Goal: Communication & Community: Answer question/provide support

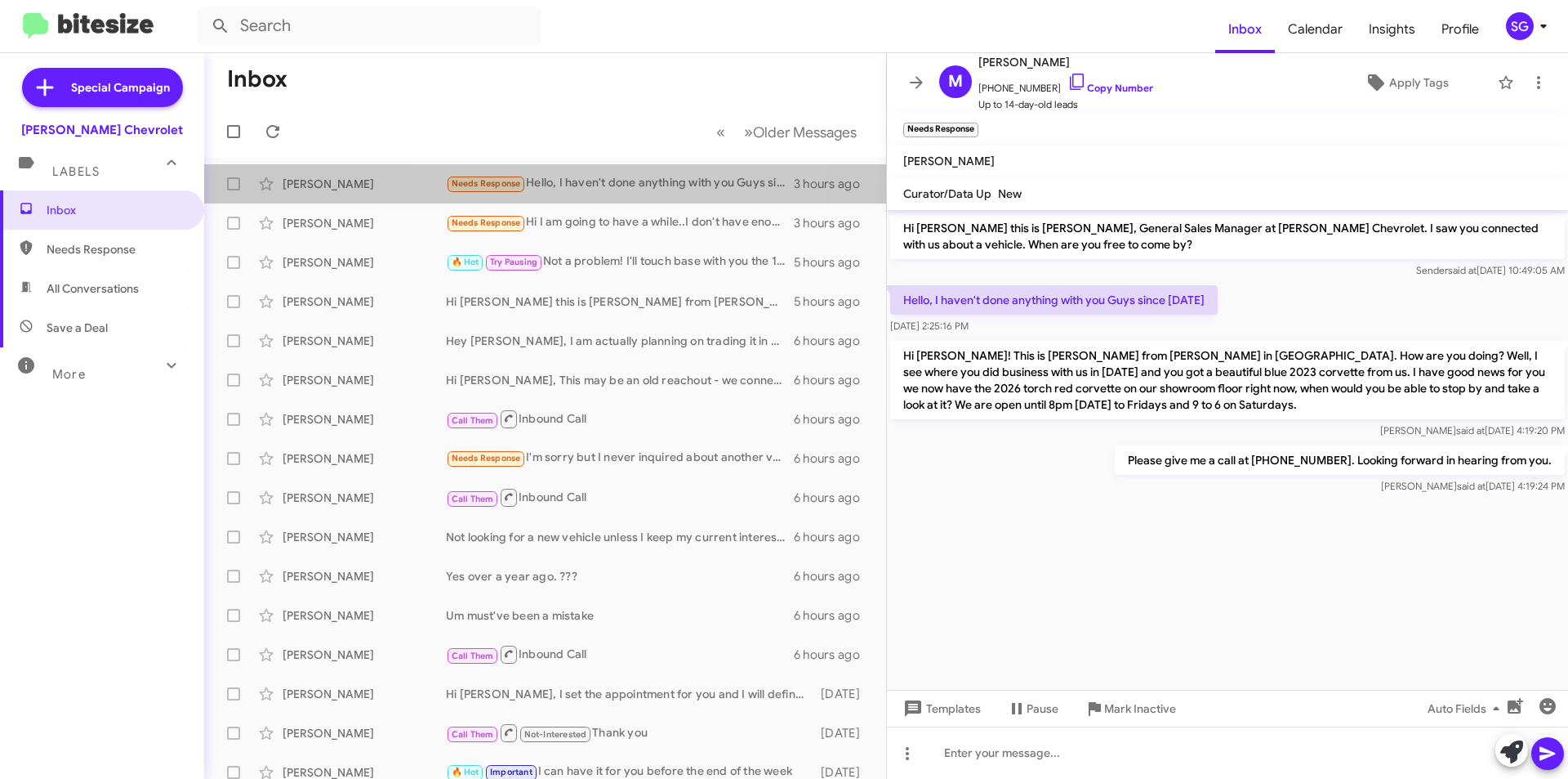
click at [553, 182] on div "Needs Response Hello, I haven't done anything with you Guys since [DATE]" at bounding box center [620, 183] width 348 height 19
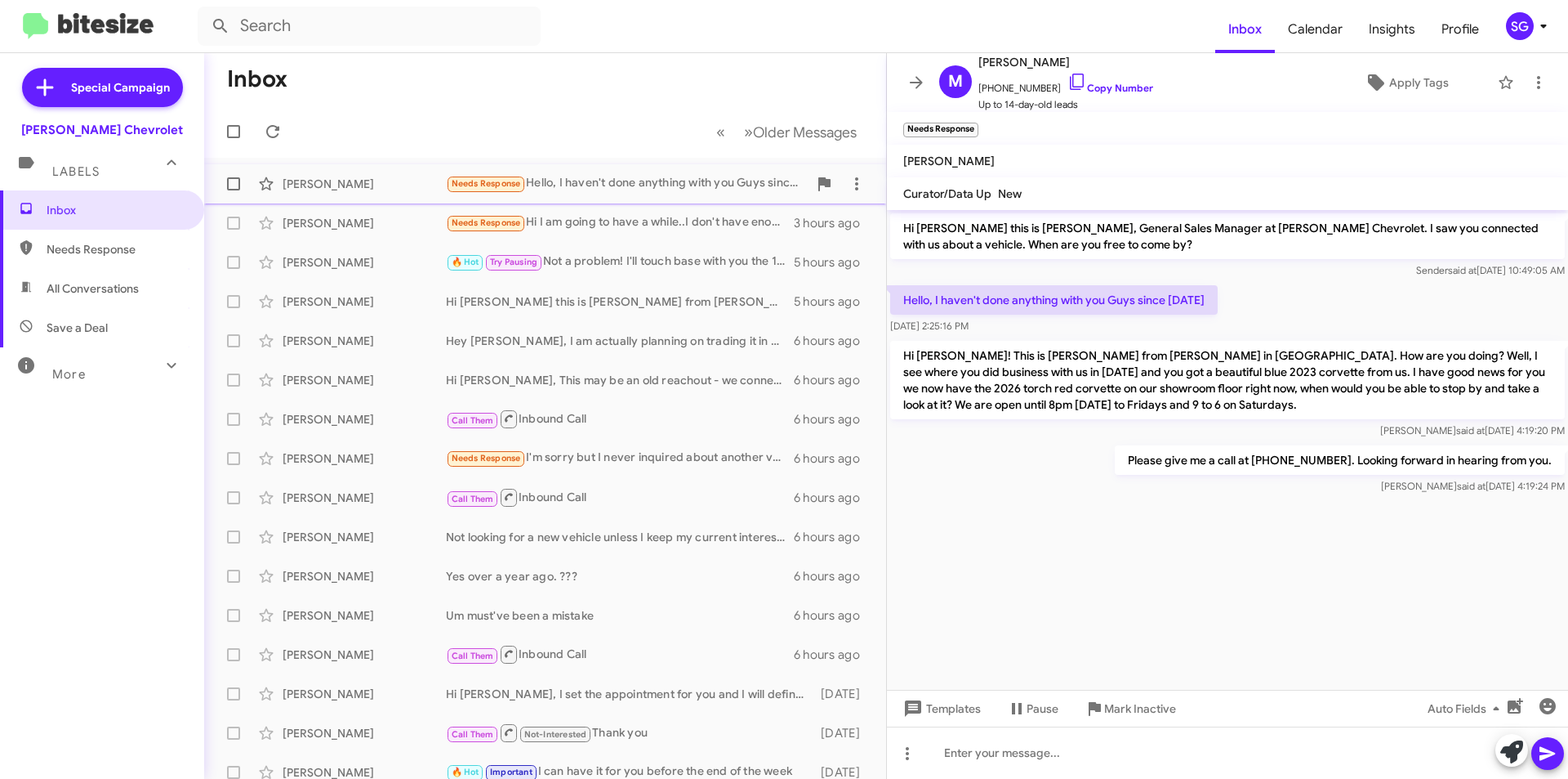
click at [504, 186] on span "Needs Response" at bounding box center [486, 183] width 70 height 11
click at [479, 217] on span "Needs Response" at bounding box center [486, 222] width 70 height 11
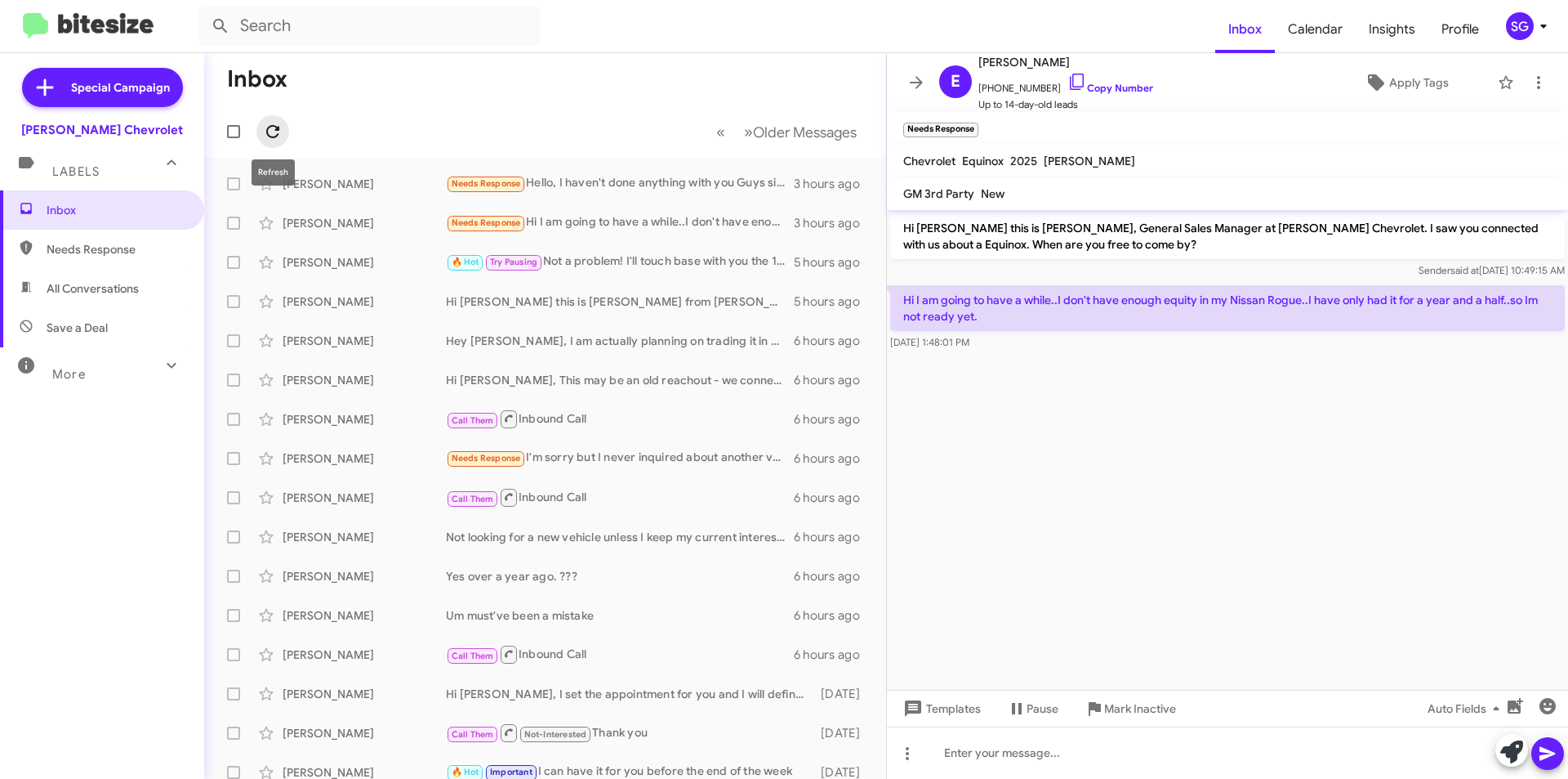
click at [282, 132] on span at bounding box center [272, 132] width 32 height 20
click at [733, 182] on div "Please give me a call at [PHONE_NUMBER]. Looking forward in hearing from you." at bounding box center [627, 184] width 362 height 17
